Goal: Contribute content: Add original content to the website for others to see

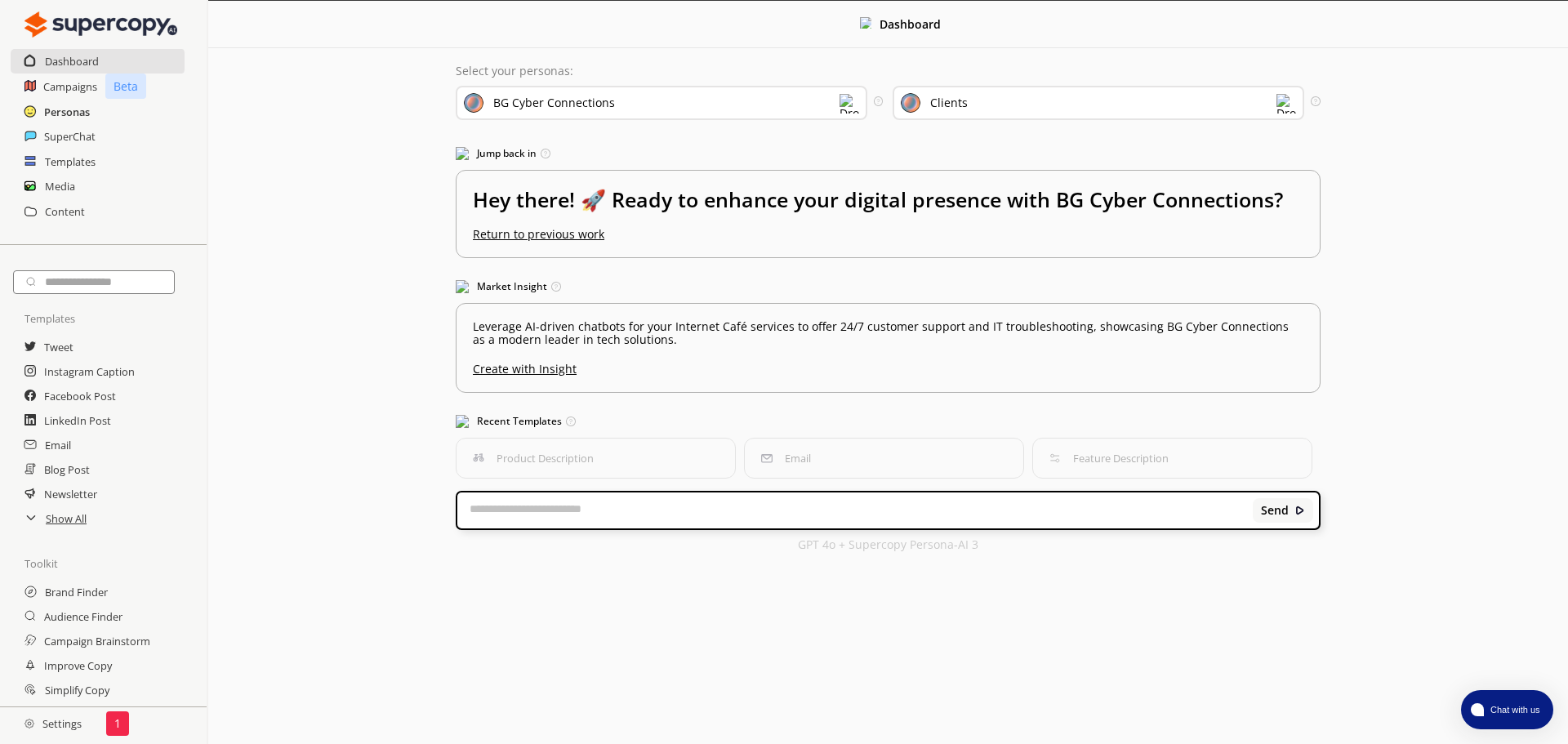
click at [83, 111] on h2 "Personas" at bounding box center [67, 112] width 45 height 24
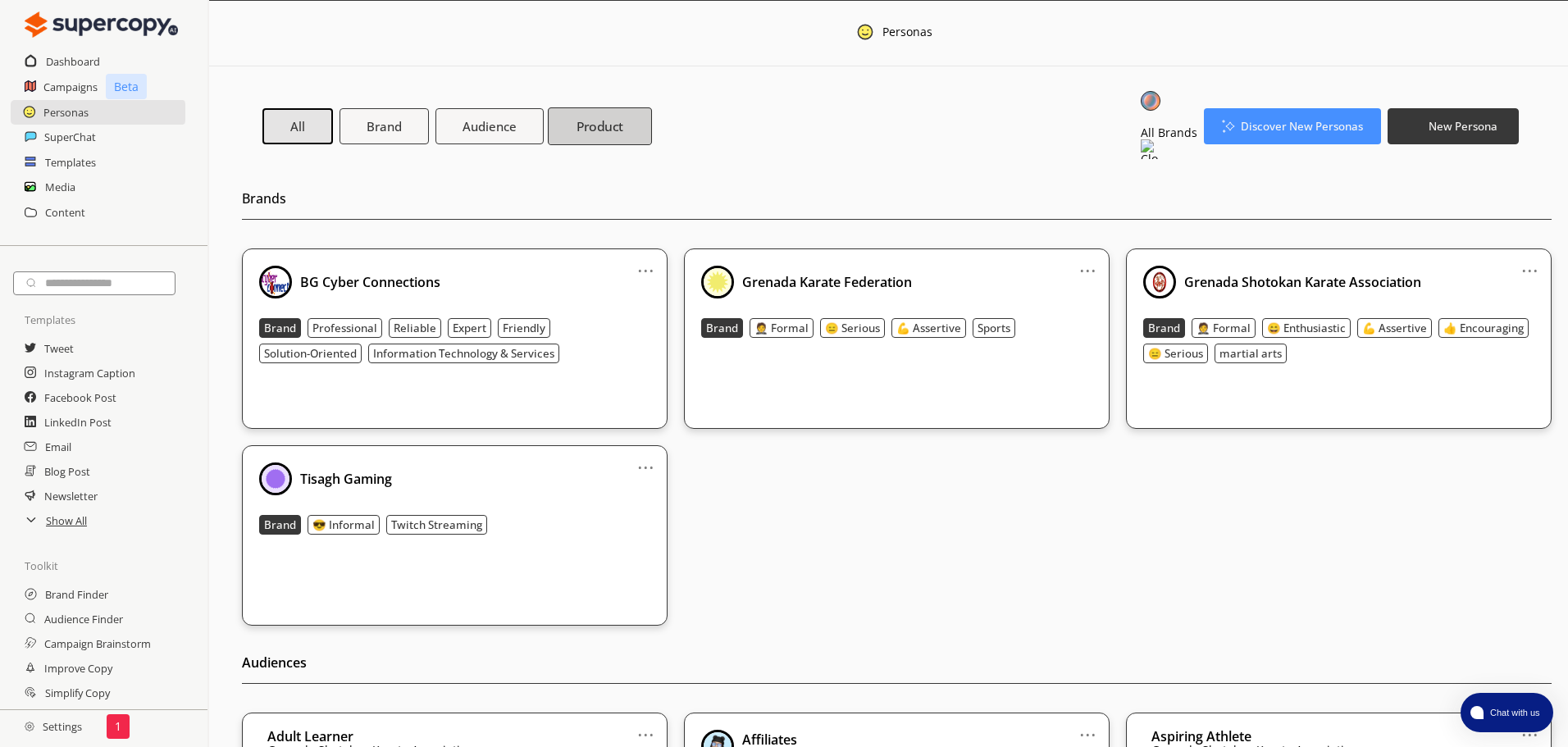
click at [615, 118] on b "Product" at bounding box center [600, 126] width 47 height 17
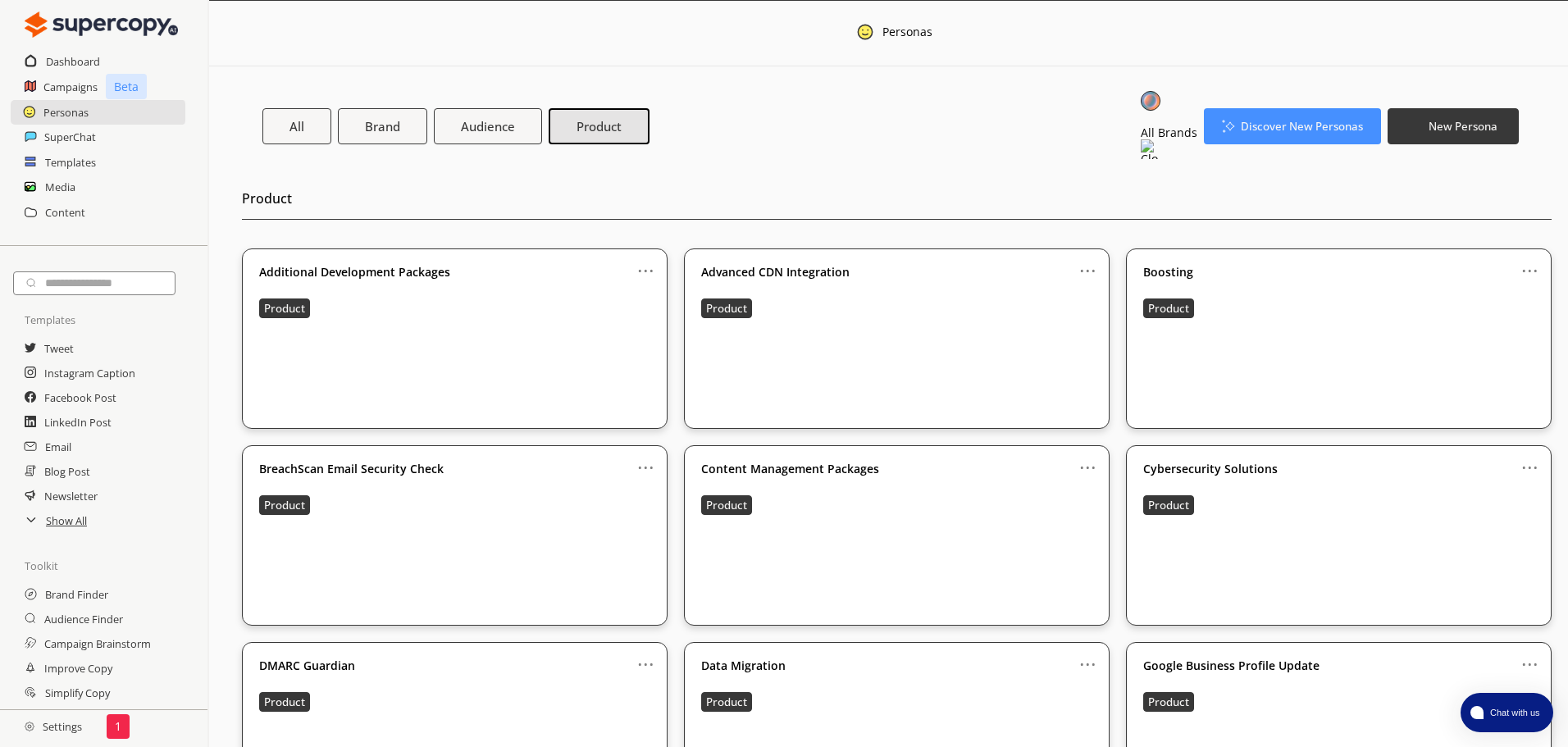
click at [1141, 126] on div "All Brands" at bounding box center [1168, 126] width 56 height 71
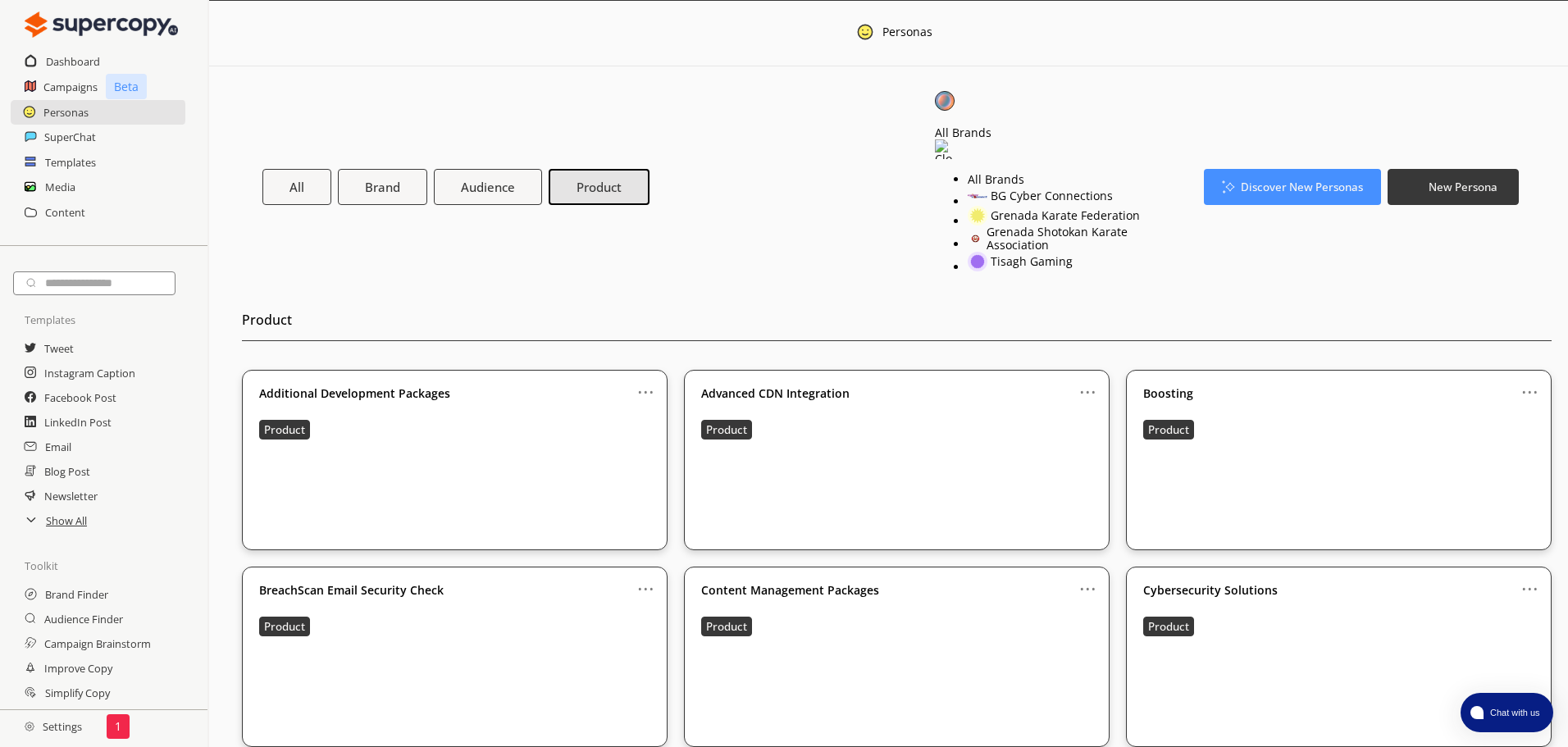
click at [1082, 190] on div "BG Cyber Connections" at bounding box center [1051, 196] width 122 height 13
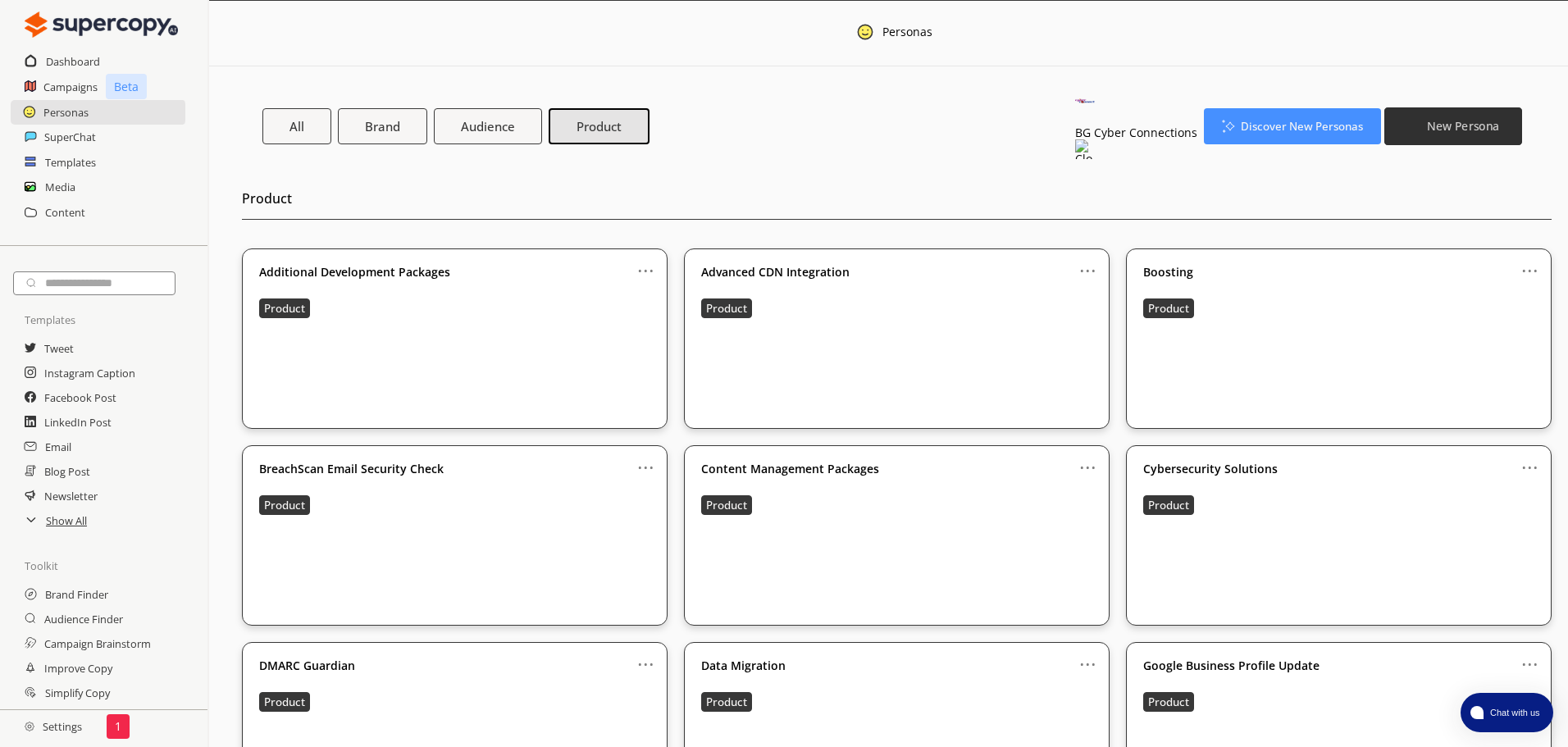
click at [1504, 118] on button "New Persona" at bounding box center [1453, 126] width 137 height 38
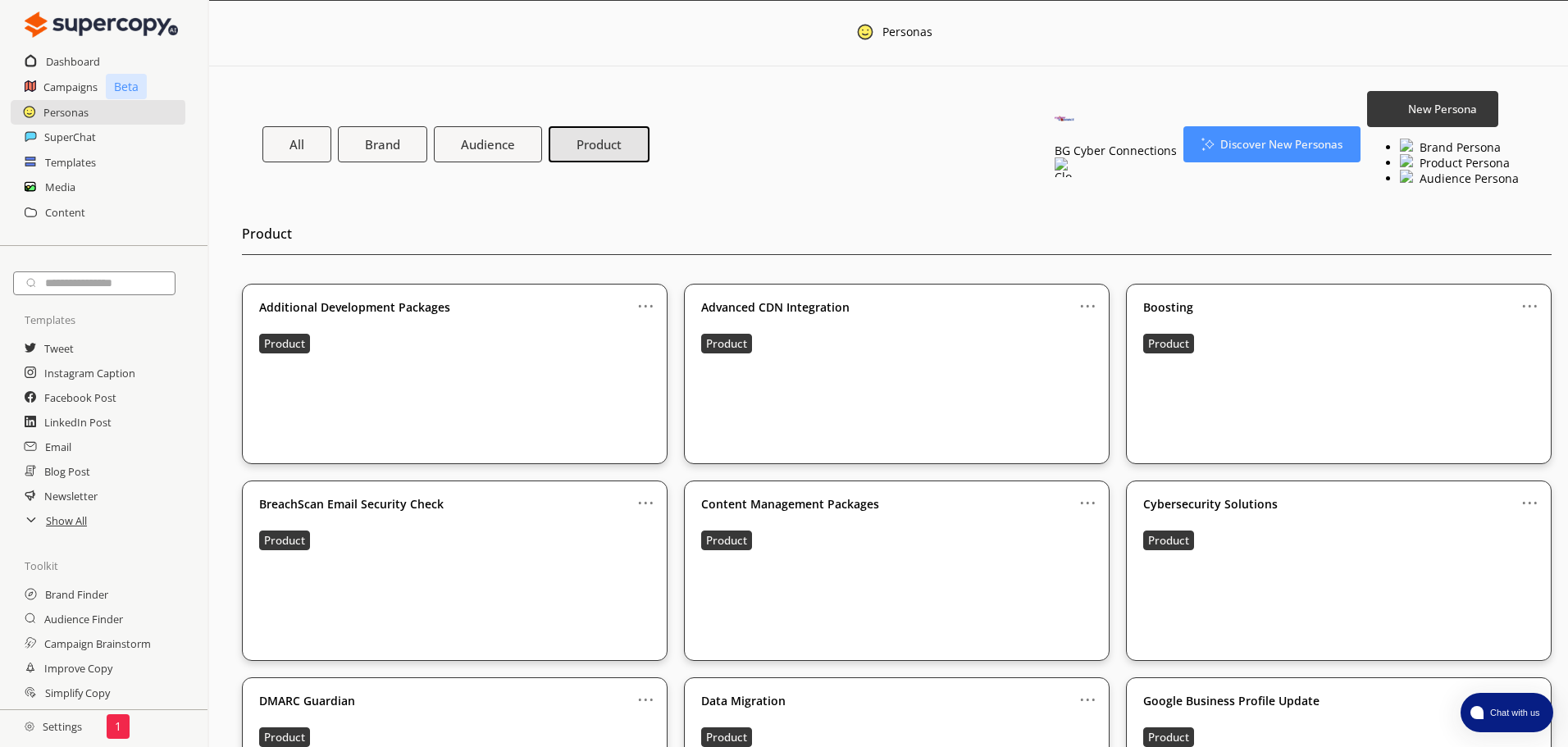
click at [1463, 169] on li "Product Persona" at bounding box center [1459, 162] width 119 height 15
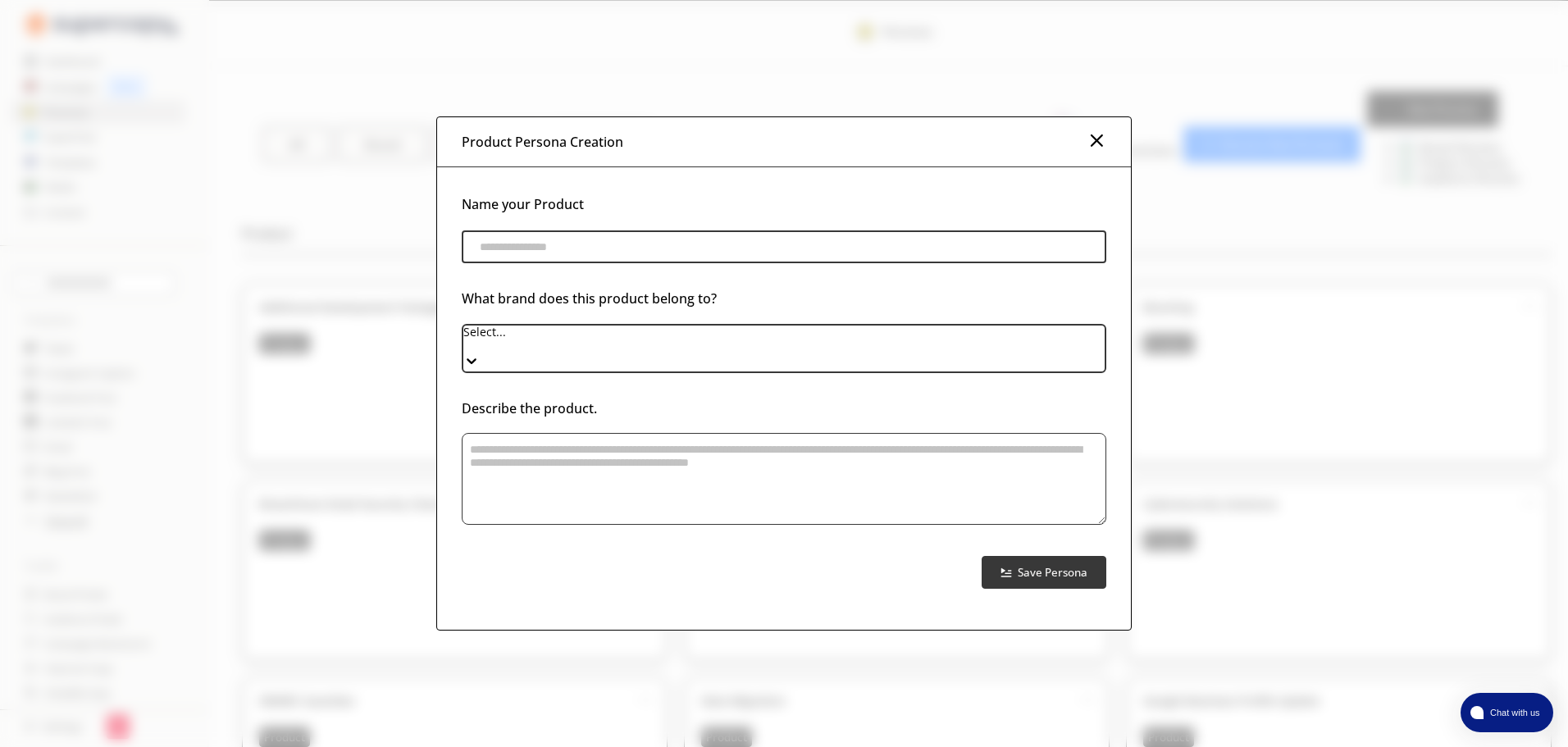
click at [581, 240] on input "product-persona-input-input" at bounding box center [784, 246] width 645 height 33
paste input "**********"
type input "**********"
click at [620, 336] on div "Select..." at bounding box center [784, 337] width 642 height 27
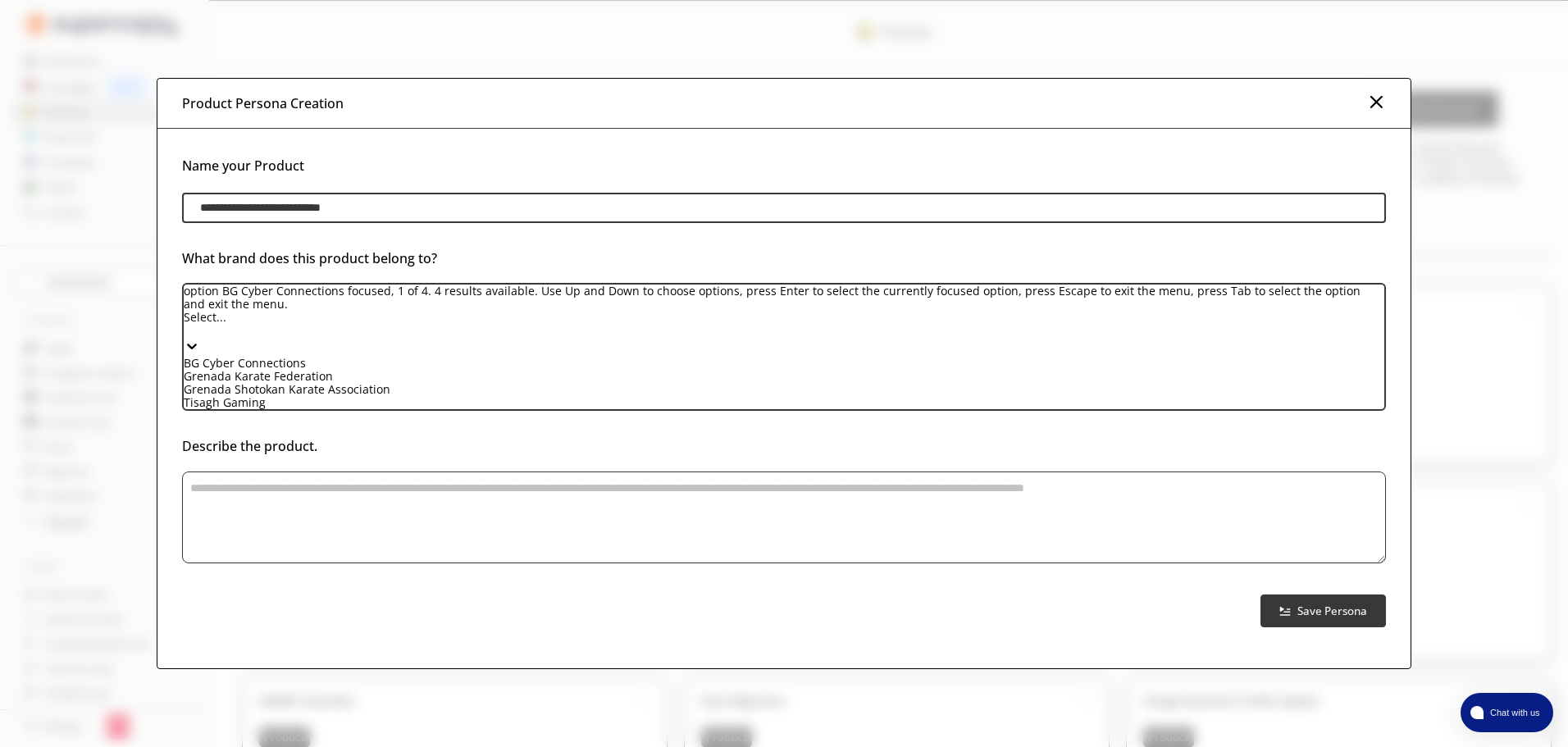
click at [540, 370] on div "BG Cyber Connections" at bounding box center [784, 363] width 1200 height 13
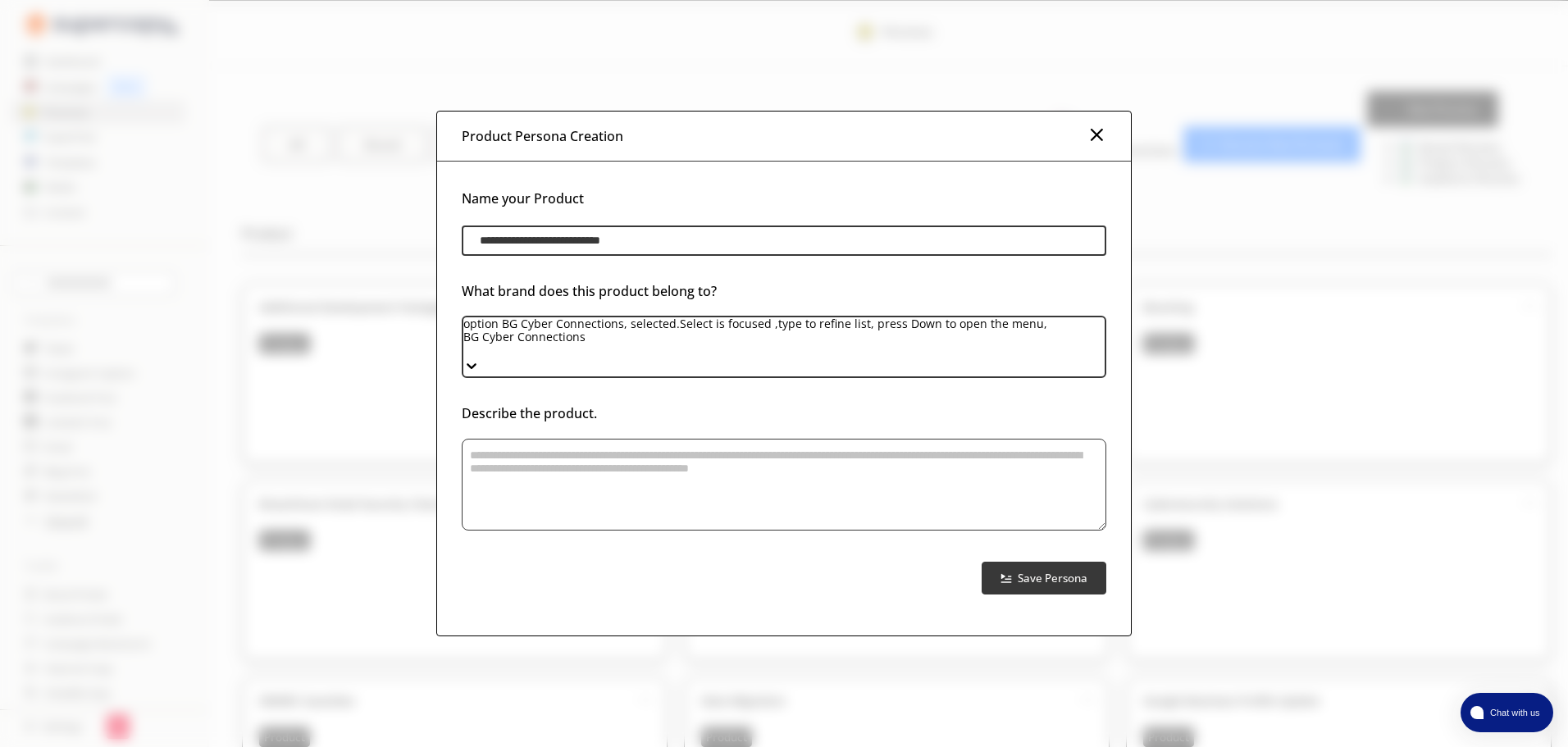
click at [658, 477] on textarea "product-persona-input-textarea" at bounding box center [784, 485] width 645 height 92
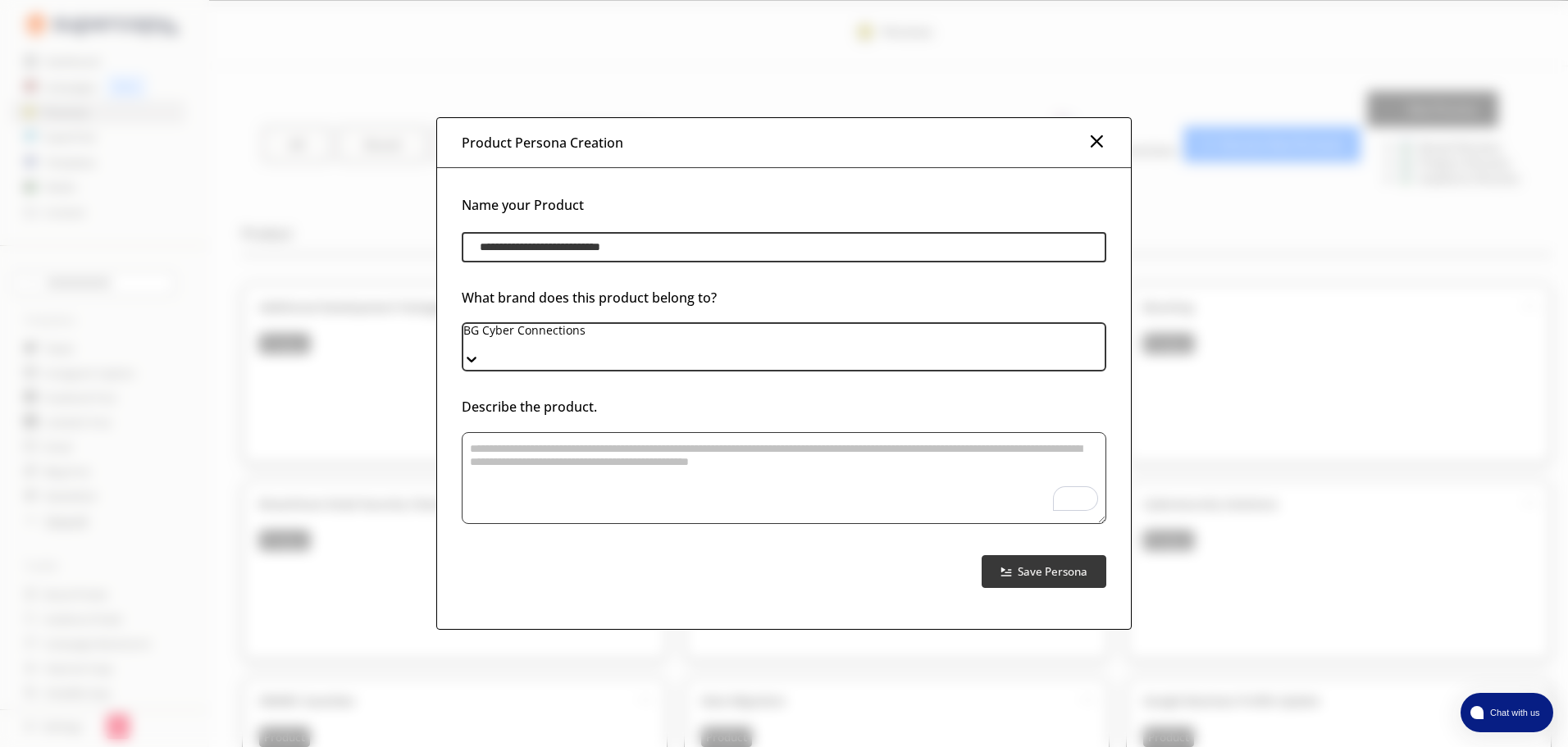
paste textarea "**********"
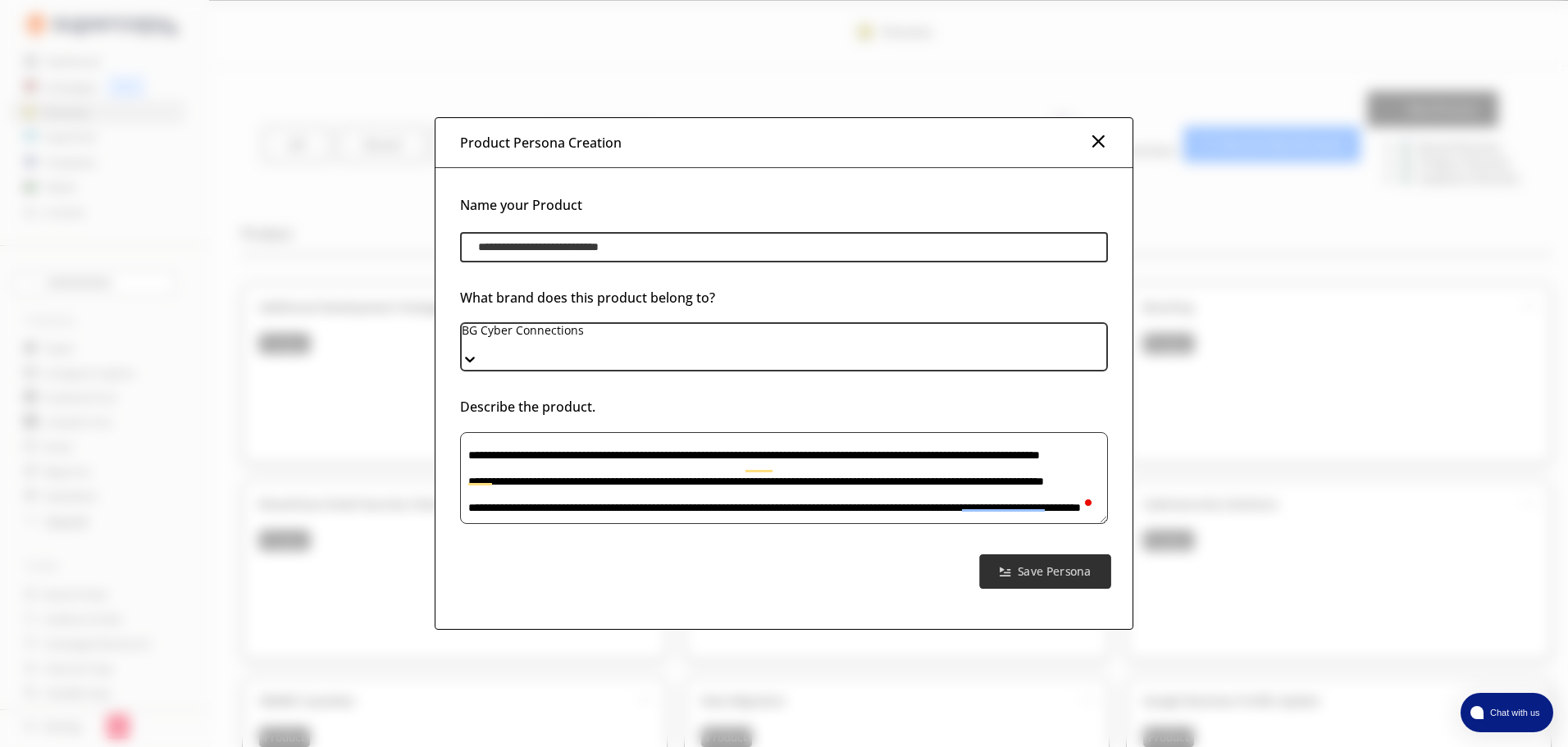
scroll to position [768, 0]
type textarea "**********"
click at [1053, 563] on b "Save Persona" at bounding box center [1054, 571] width 73 height 15
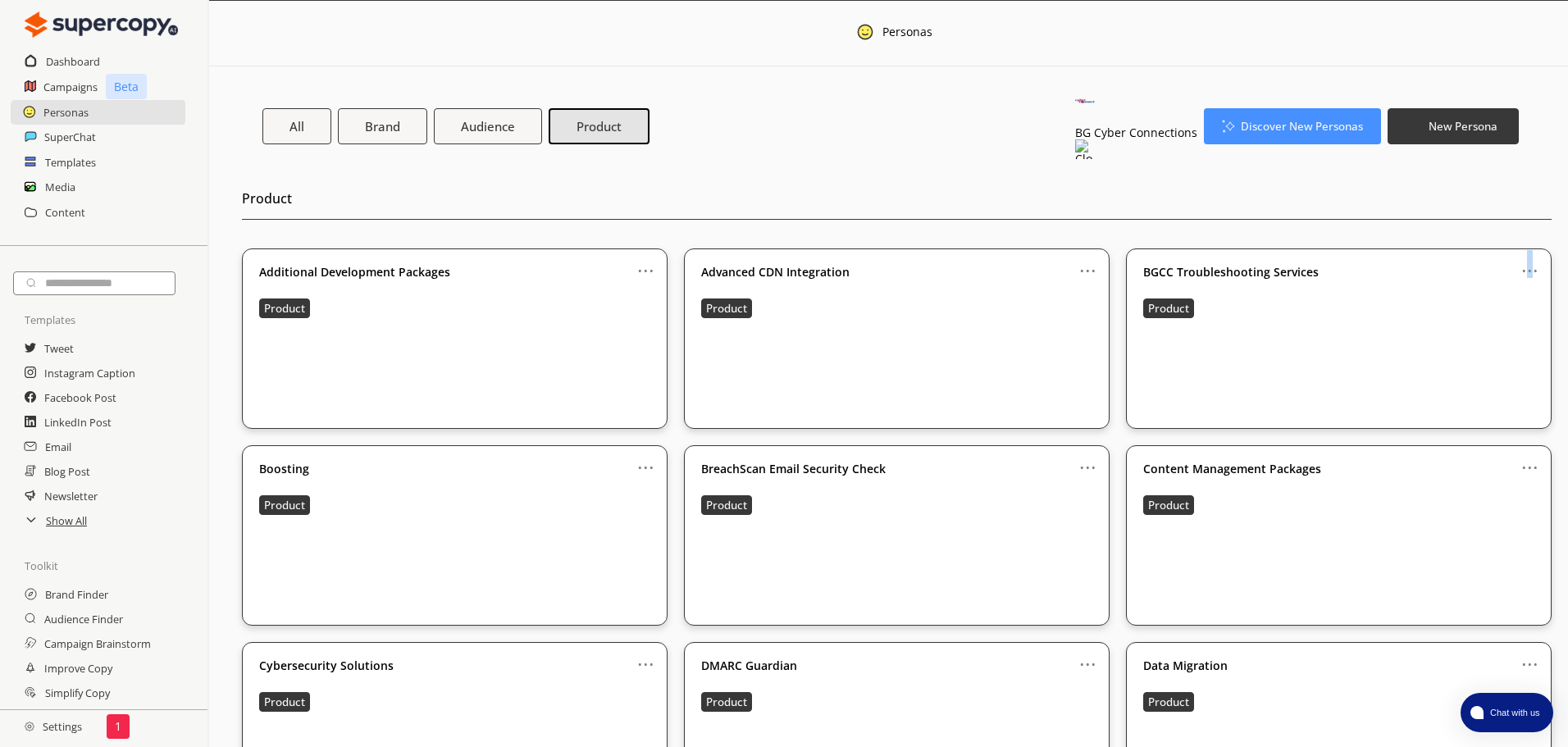
click at [1522, 257] on link "..." at bounding box center [1530, 264] width 17 height 13
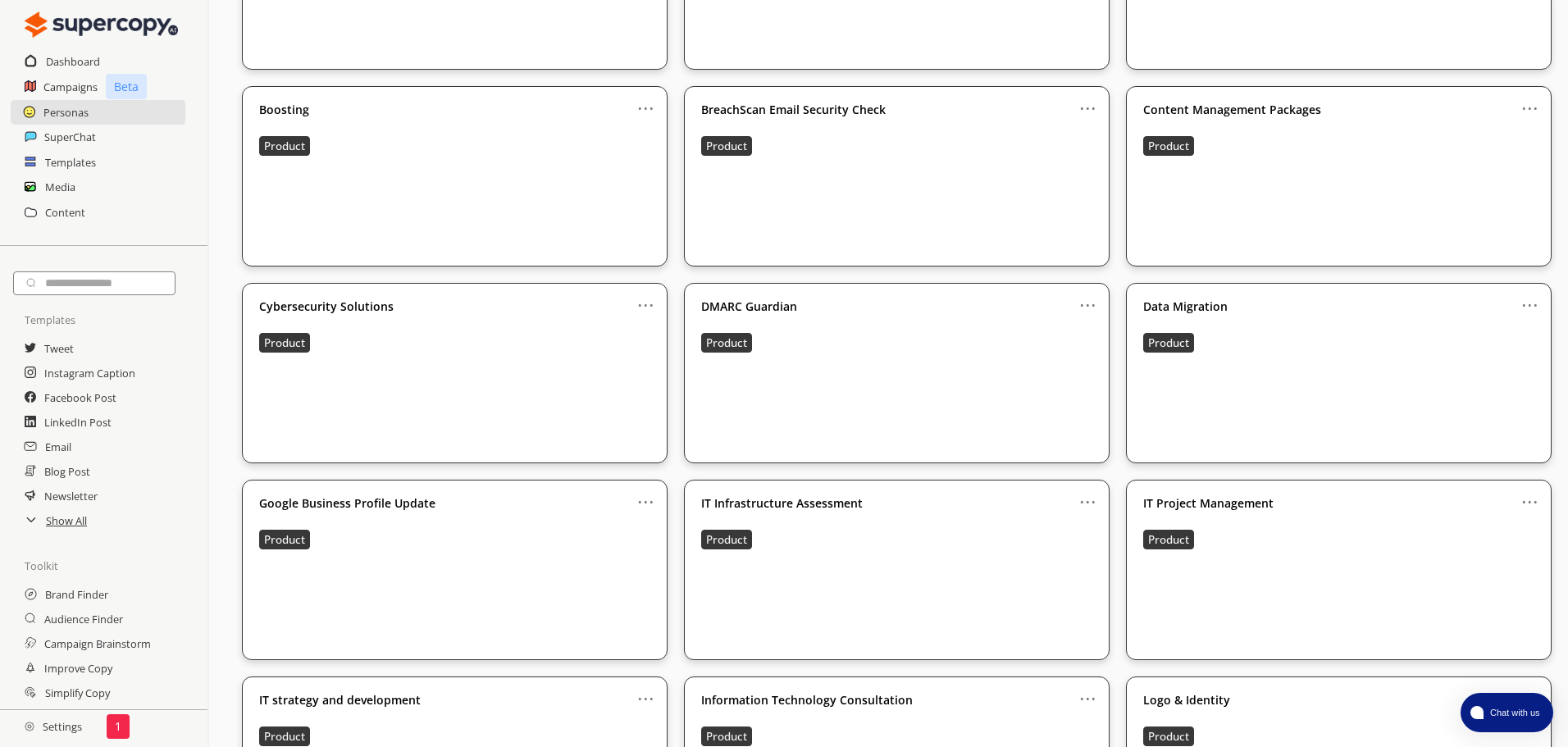
scroll to position [410, 0]
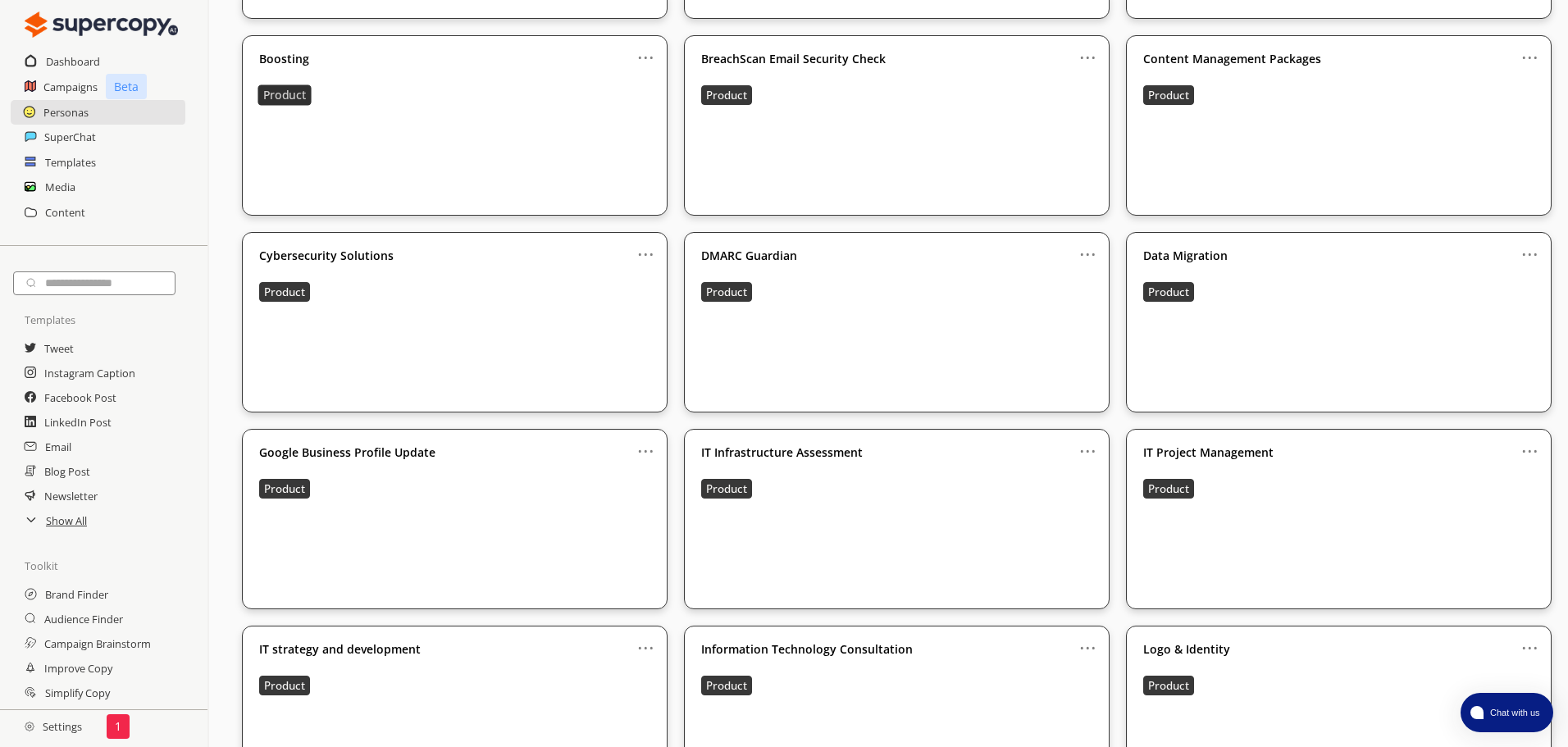
click at [300, 88] on b "Product" at bounding box center [285, 95] width 44 height 15
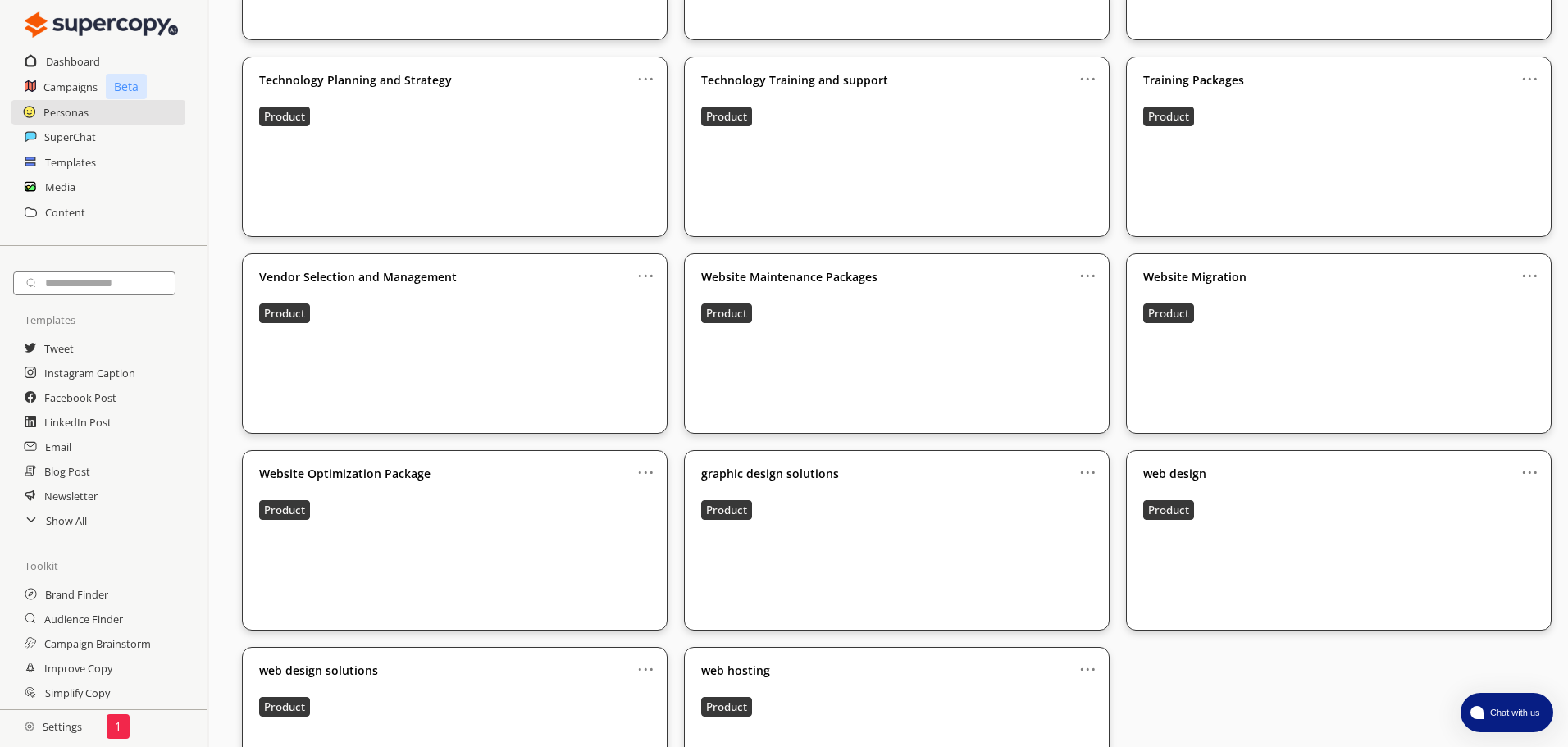
scroll to position [1969, 0]
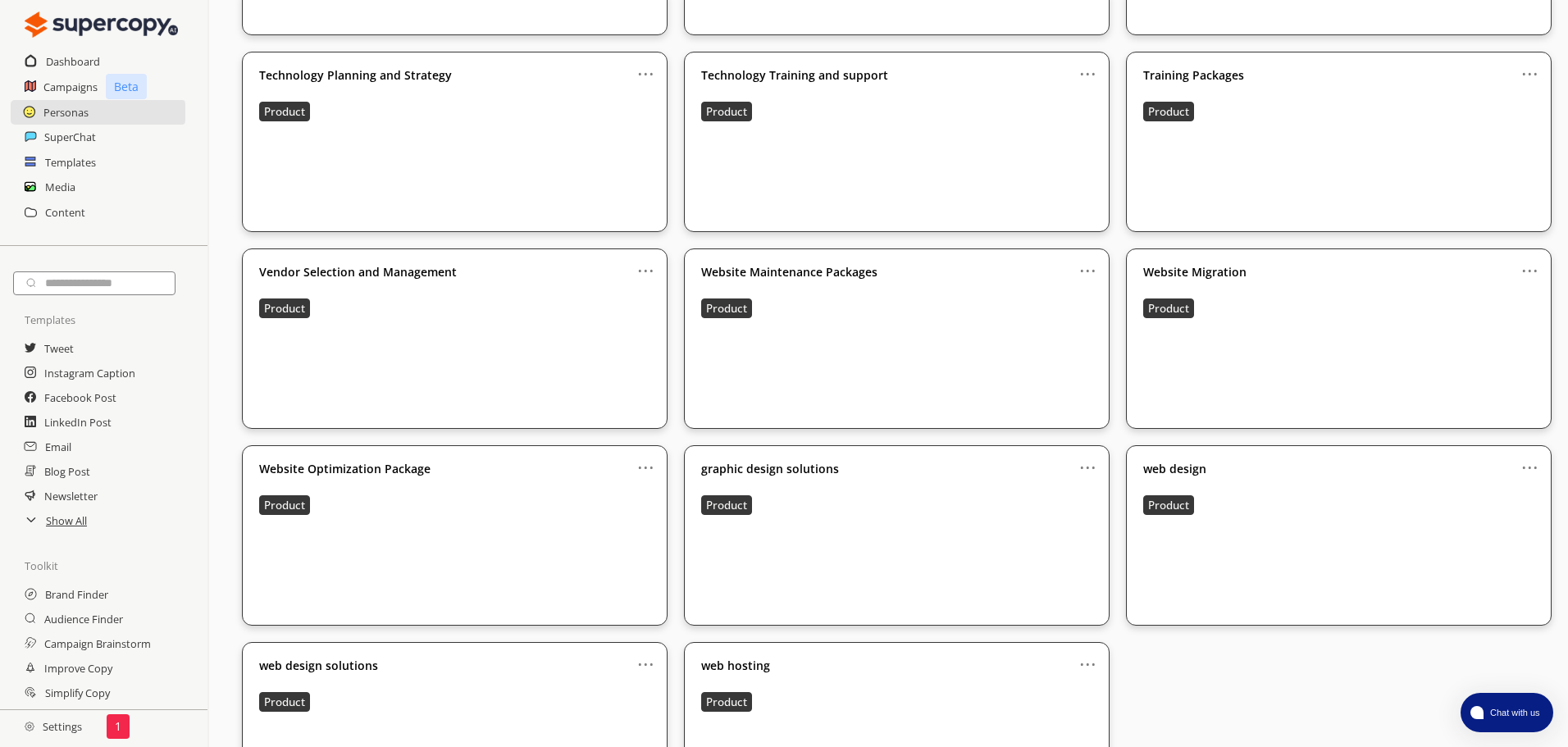
click at [1073, 659] on p "web hosting" at bounding box center [897, 666] width 391 height 13
click at [1079, 651] on link "..." at bounding box center [1087, 658] width 17 height 13
click at [1061, 687] on li "Edit" at bounding box center [1081, 695] width 56 height 15
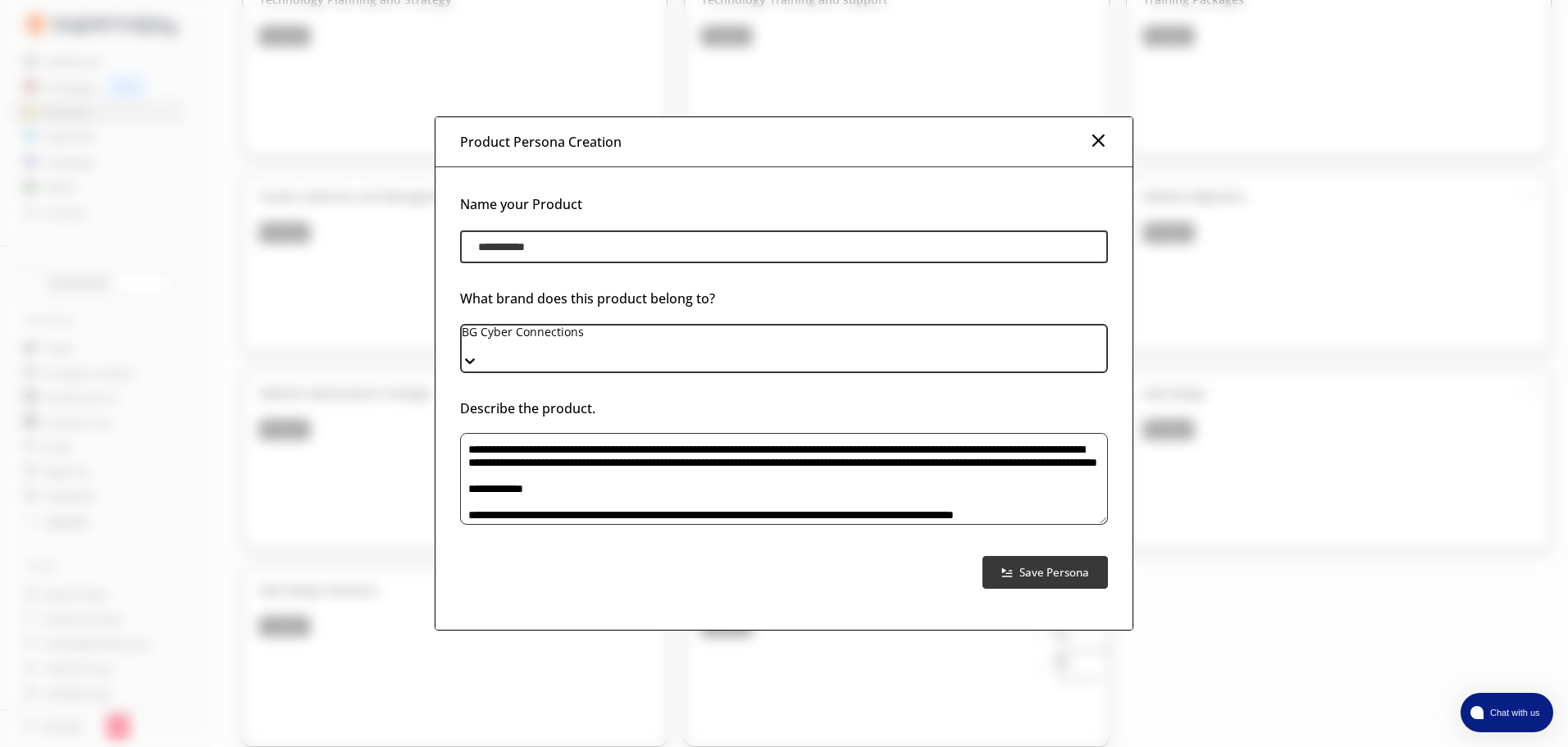
scroll to position [2050, 0]
click at [692, 471] on textarea "product-persona-input-textarea" at bounding box center [784, 479] width 648 height 92
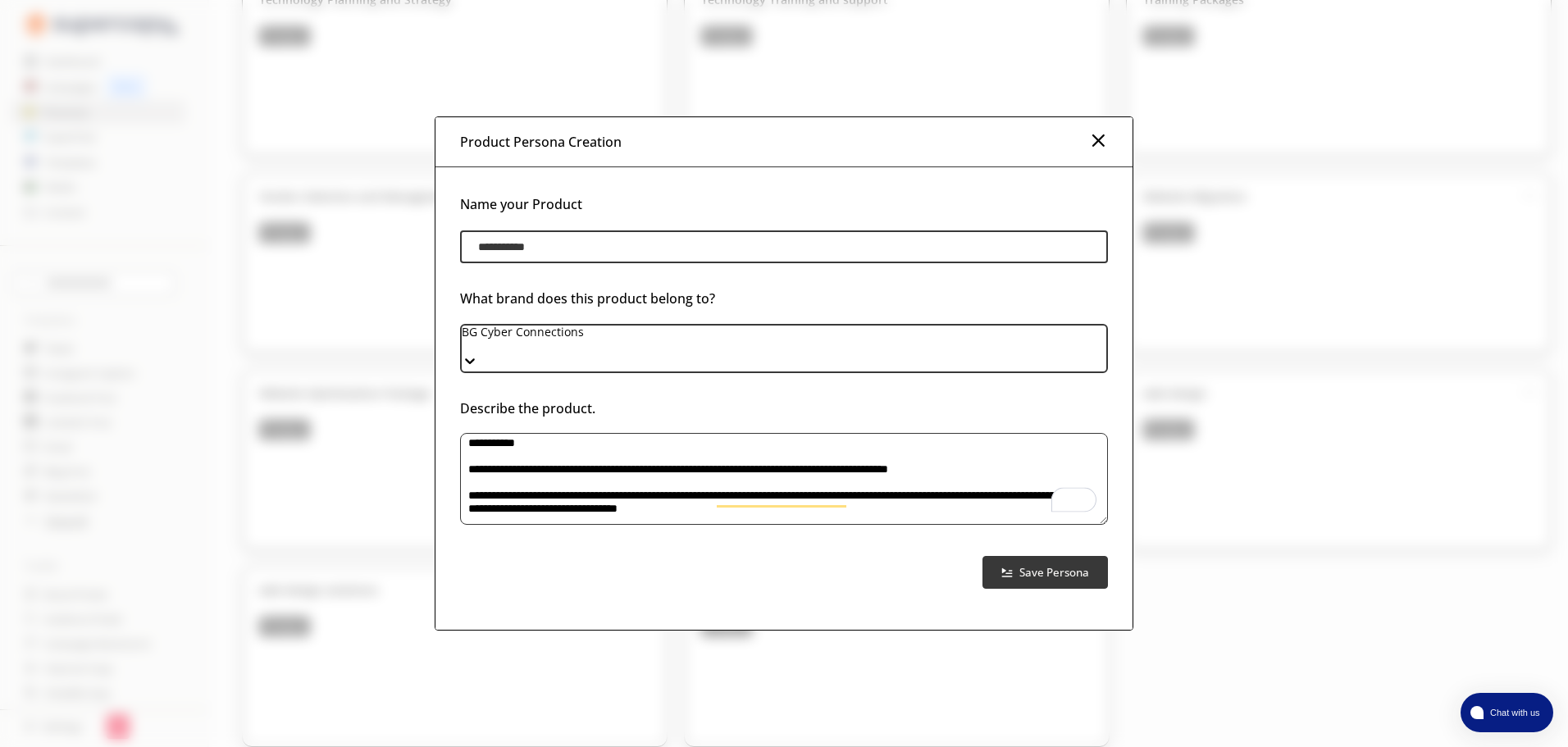
scroll to position [590, 0]
click at [1099, 145] on img at bounding box center [1098, 140] width 19 height 19
